Goal: Navigation & Orientation: Understand site structure

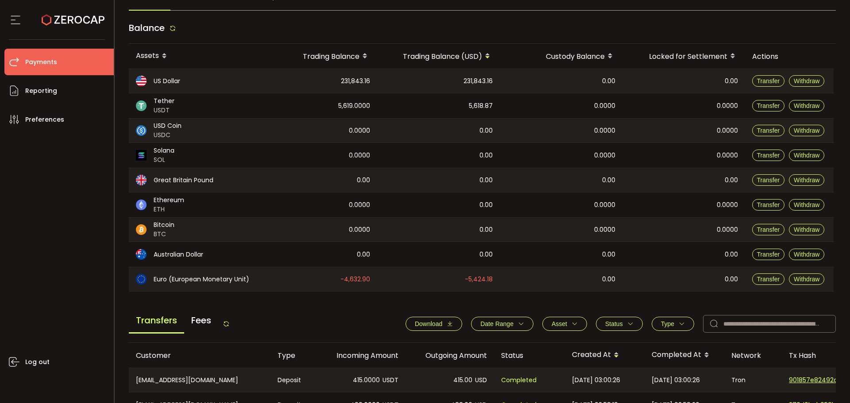
scroll to position [221, 0]
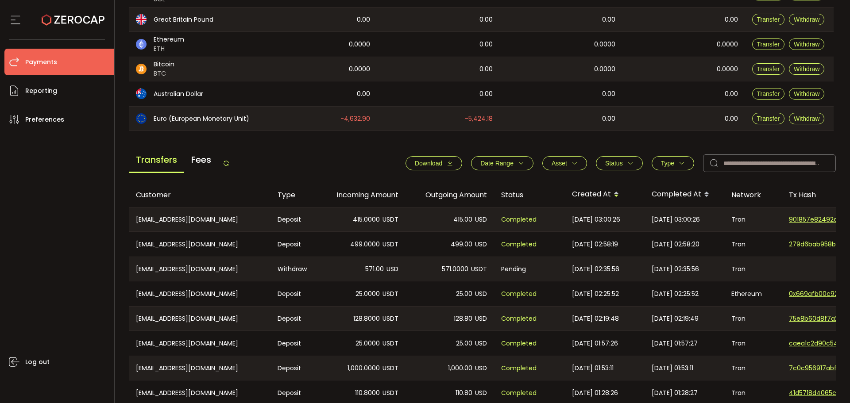
click at [230, 166] on icon at bounding box center [226, 163] width 7 height 7
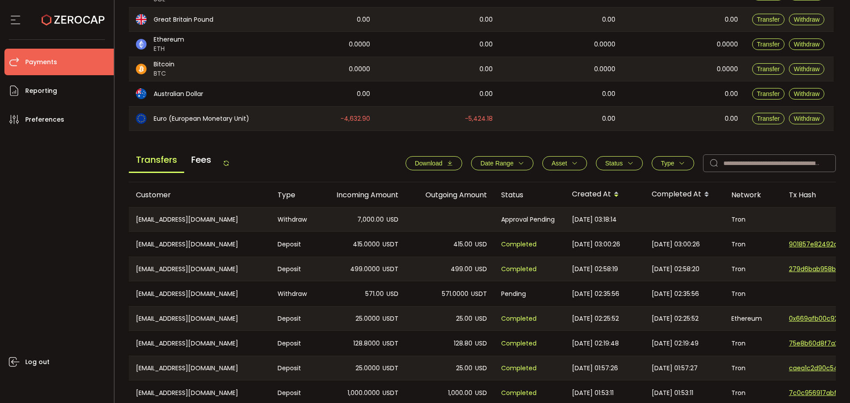
click at [286, 158] on div "Transfers Fees Download Date Range - Asset BTC ETH EUR GBP USD USDC USDT Clear …" at bounding box center [482, 166] width 707 height 34
click at [228, 162] on icon at bounding box center [226, 163] width 7 height 7
drag, startPoint x: 230, startPoint y: 163, endPoint x: 232, endPoint y: 143, distance: 20.0
click at [230, 163] on icon at bounding box center [226, 163] width 7 height 7
click at [224, 164] on div "Transfers Fees" at bounding box center [179, 163] width 101 height 20
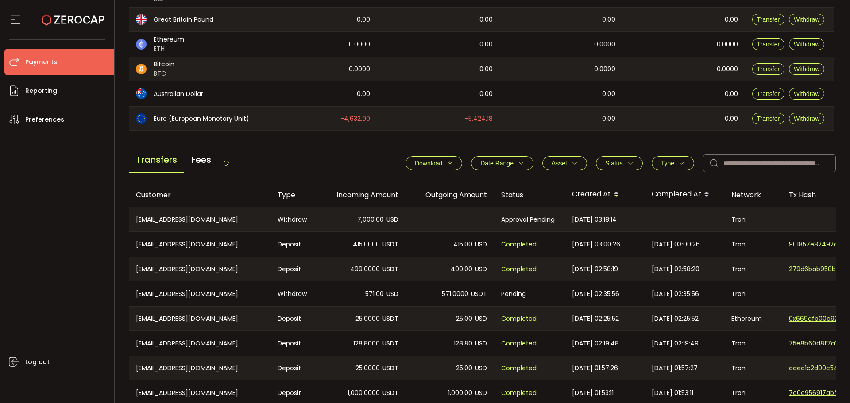
click at [230, 162] on icon at bounding box center [226, 163] width 7 height 7
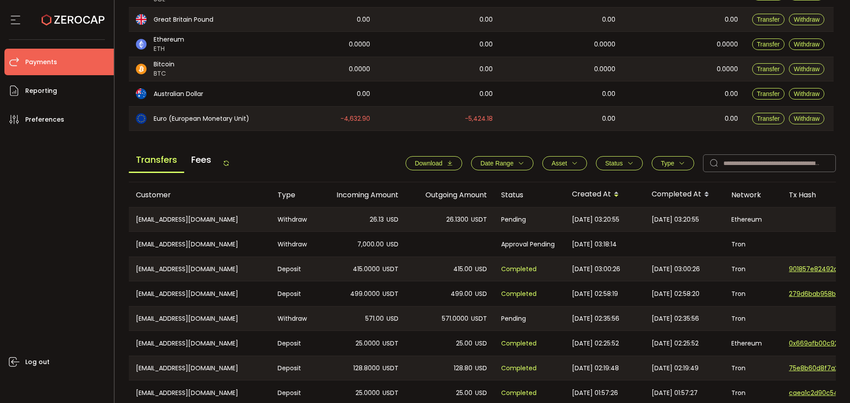
click at [269, 153] on div "Transfers Fees Download Date Range - Asset BTC ETH EUR GBP USD USDC USDT Clear …" at bounding box center [482, 166] width 707 height 34
click at [227, 160] on icon at bounding box center [226, 163] width 7 height 7
click at [515, 138] on main "Balance Assets Trading Balance Trading Balance (USD) Custody Balance Locked for…" at bounding box center [482, 170] width 707 height 628
click at [230, 161] on icon at bounding box center [226, 163] width 7 height 7
